Goal: Task Accomplishment & Management: Manage account settings

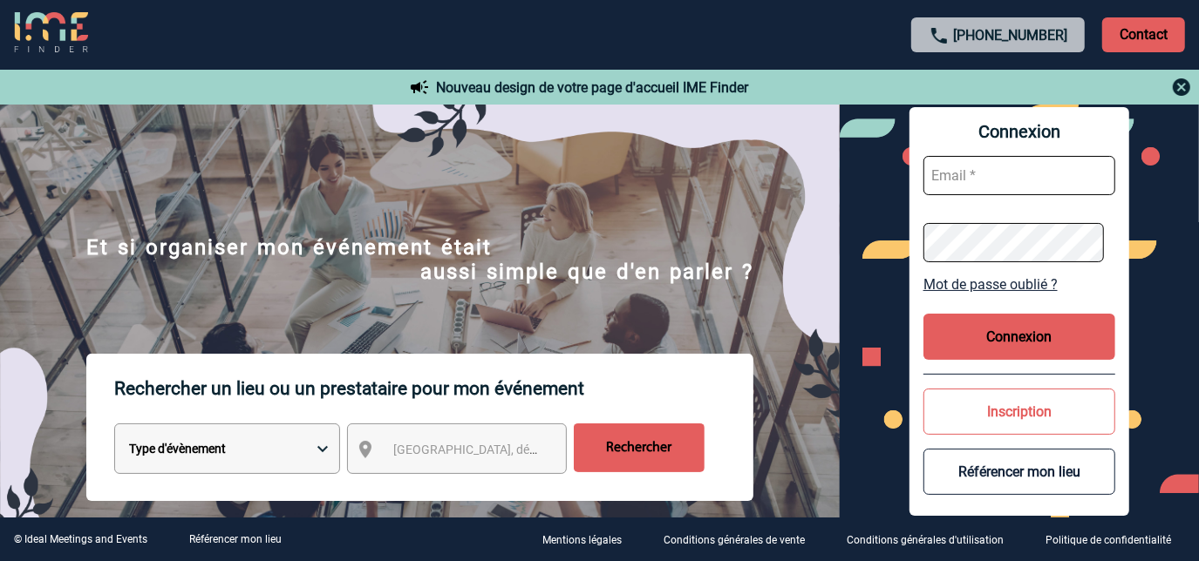
type input "[EMAIL_ADDRESS][DOMAIN_NAME]"
click at [999, 333] on button "Connexion" at bounding box center [1019, 337] width 192 height 46
type input "[EMAIL_ADDRESS][DOMAIN_NAME]"
click at [1021, 351] on button "Connexion" at bounding box center [1019, 337] width 192 height 46
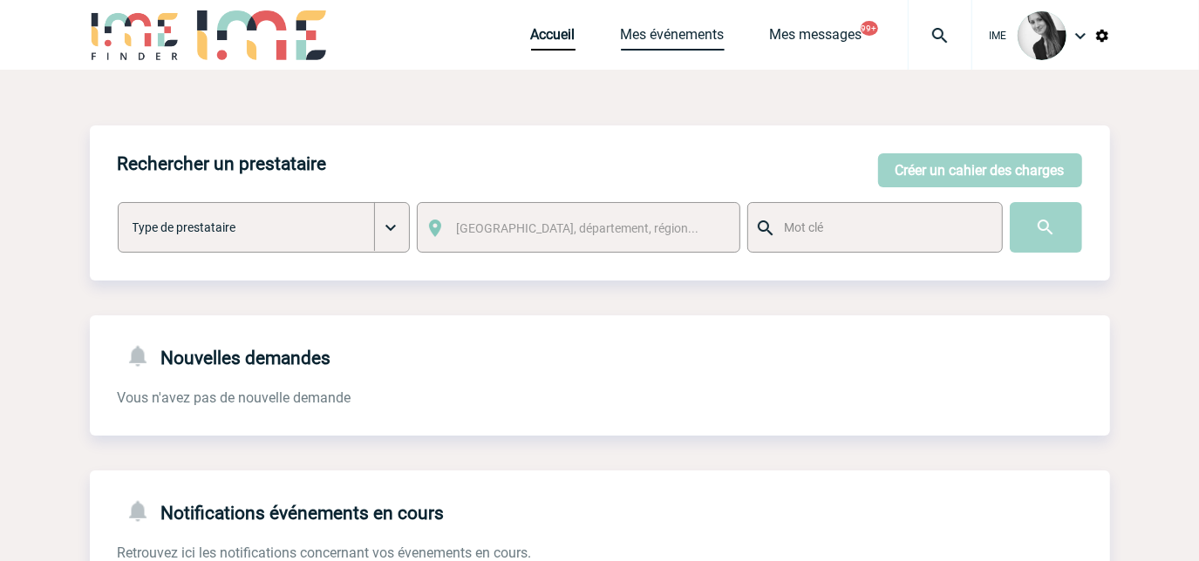
click at [663, 46] on link "Mes événements" at bounding box center [673, 38] width 104 height 24
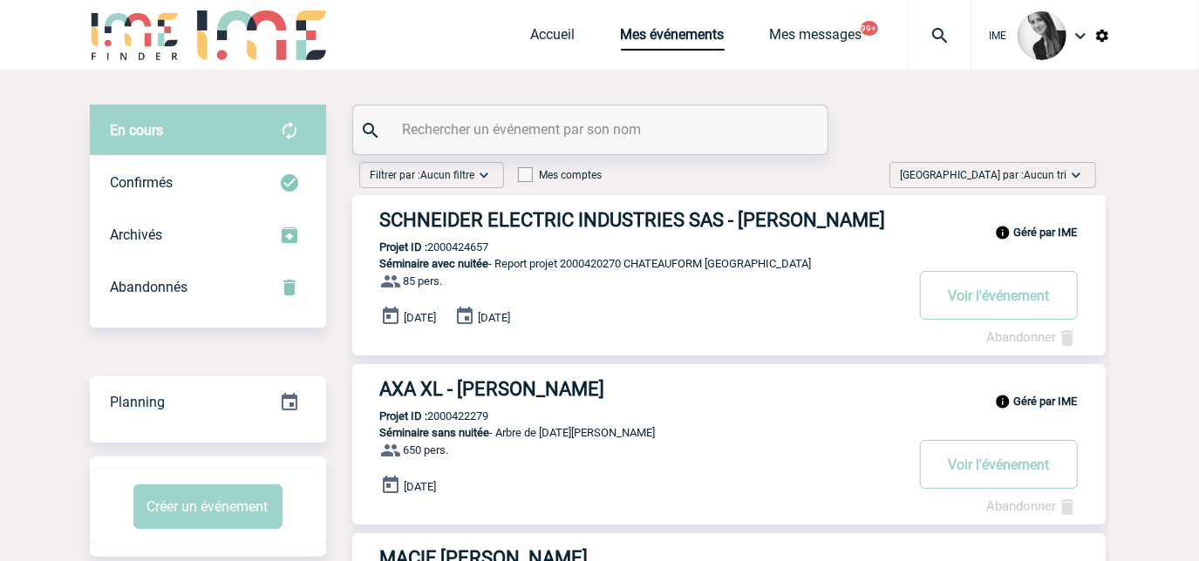
click at [1072, 176] on img at bounding box center [1075, 175] width 17 height 17
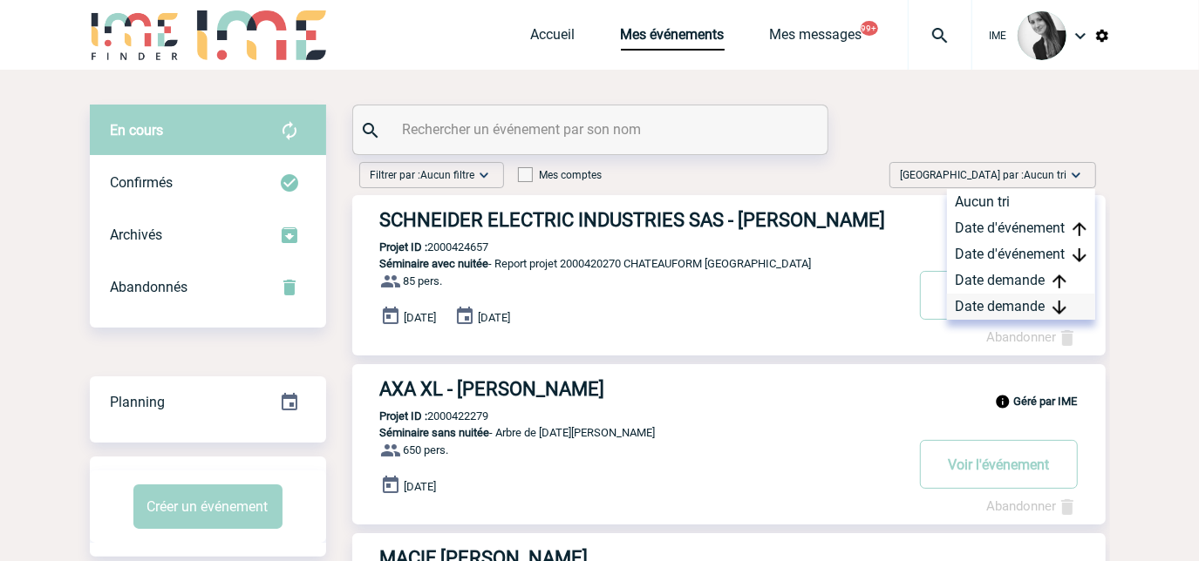
click at [1038, 304] on div "Date demande" at bounding box center [1021, 307] width 148 height 26
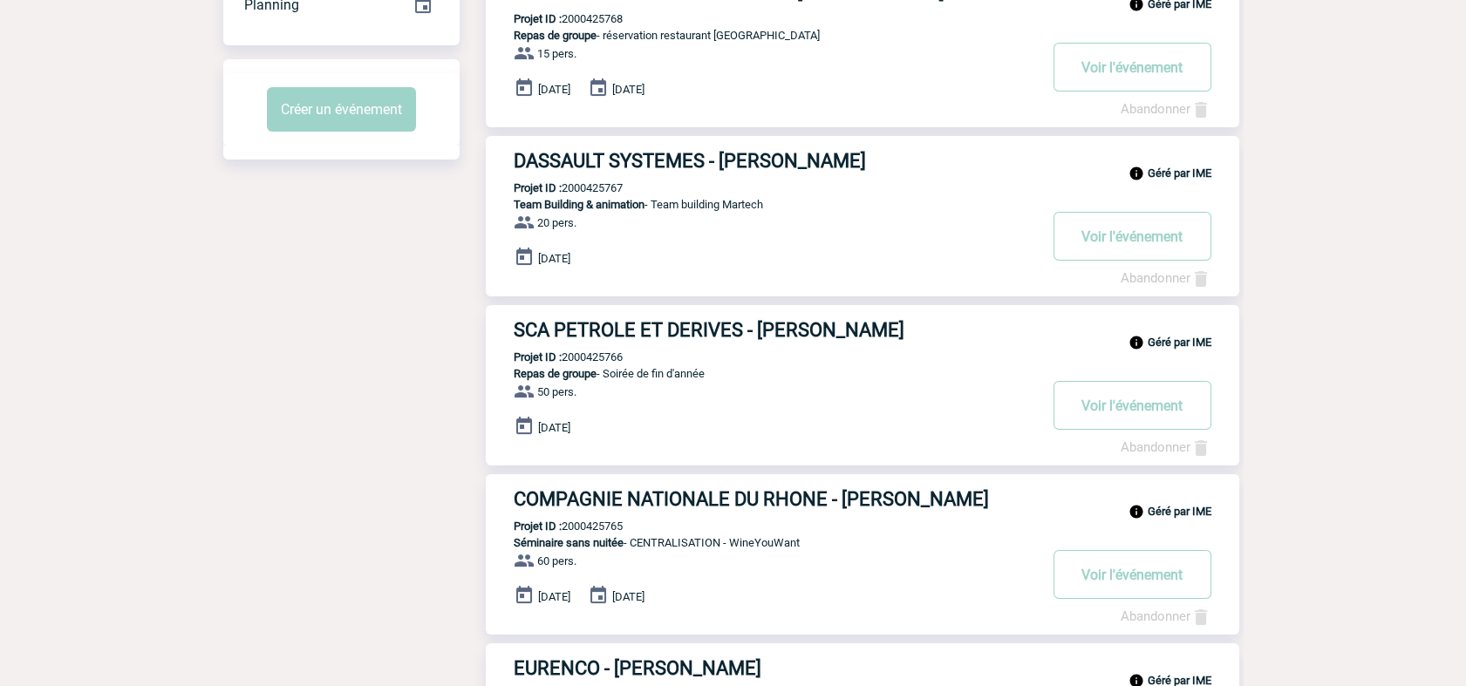
scroll to position [370, 0]
